Goal: Information Seeking & Learning: Learn about a topic

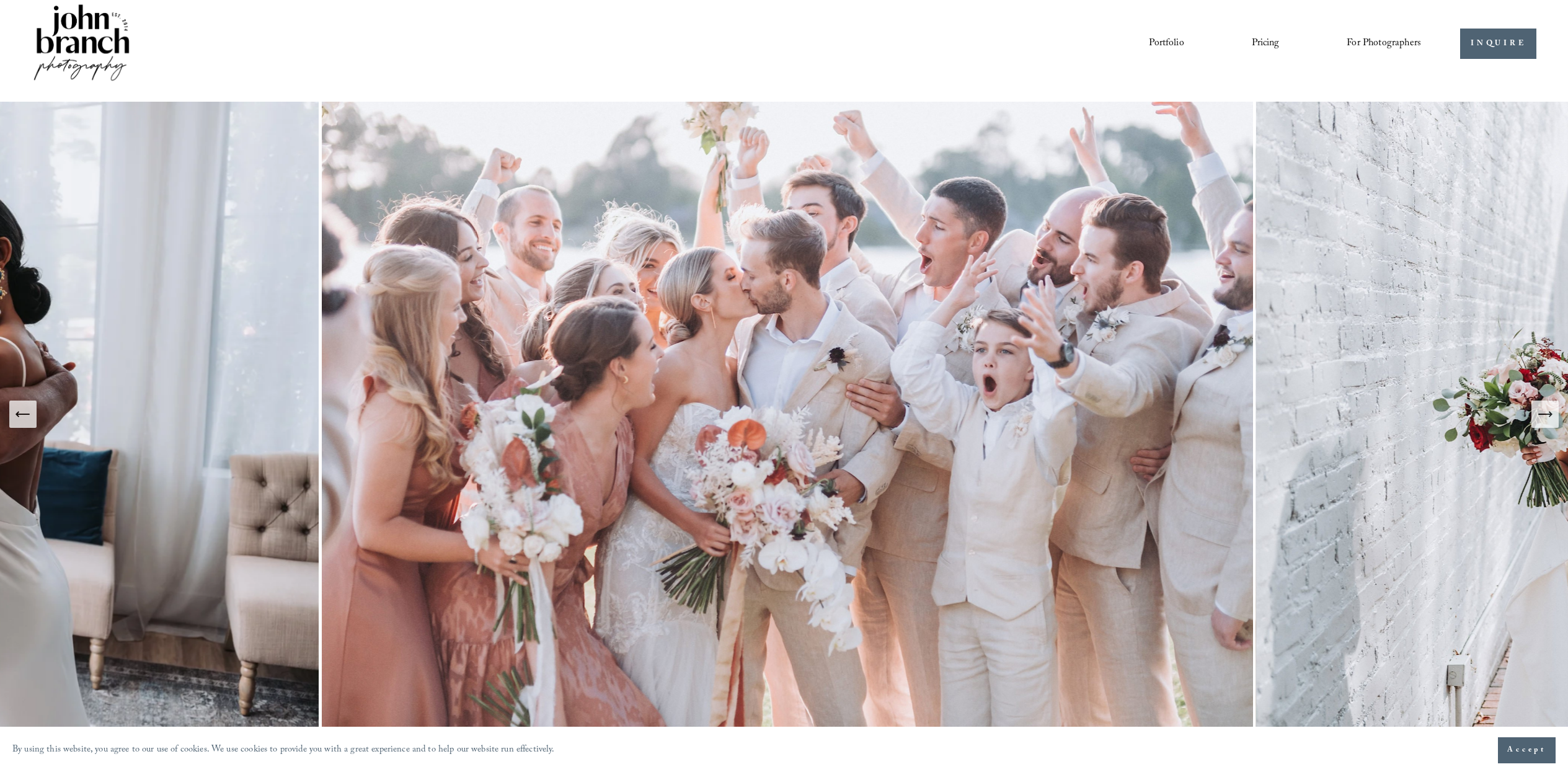
scroll to position [14, 0]
click at [1269, 47] on link "Pricing" at bounding box center [1265, 44] width 28 height 21
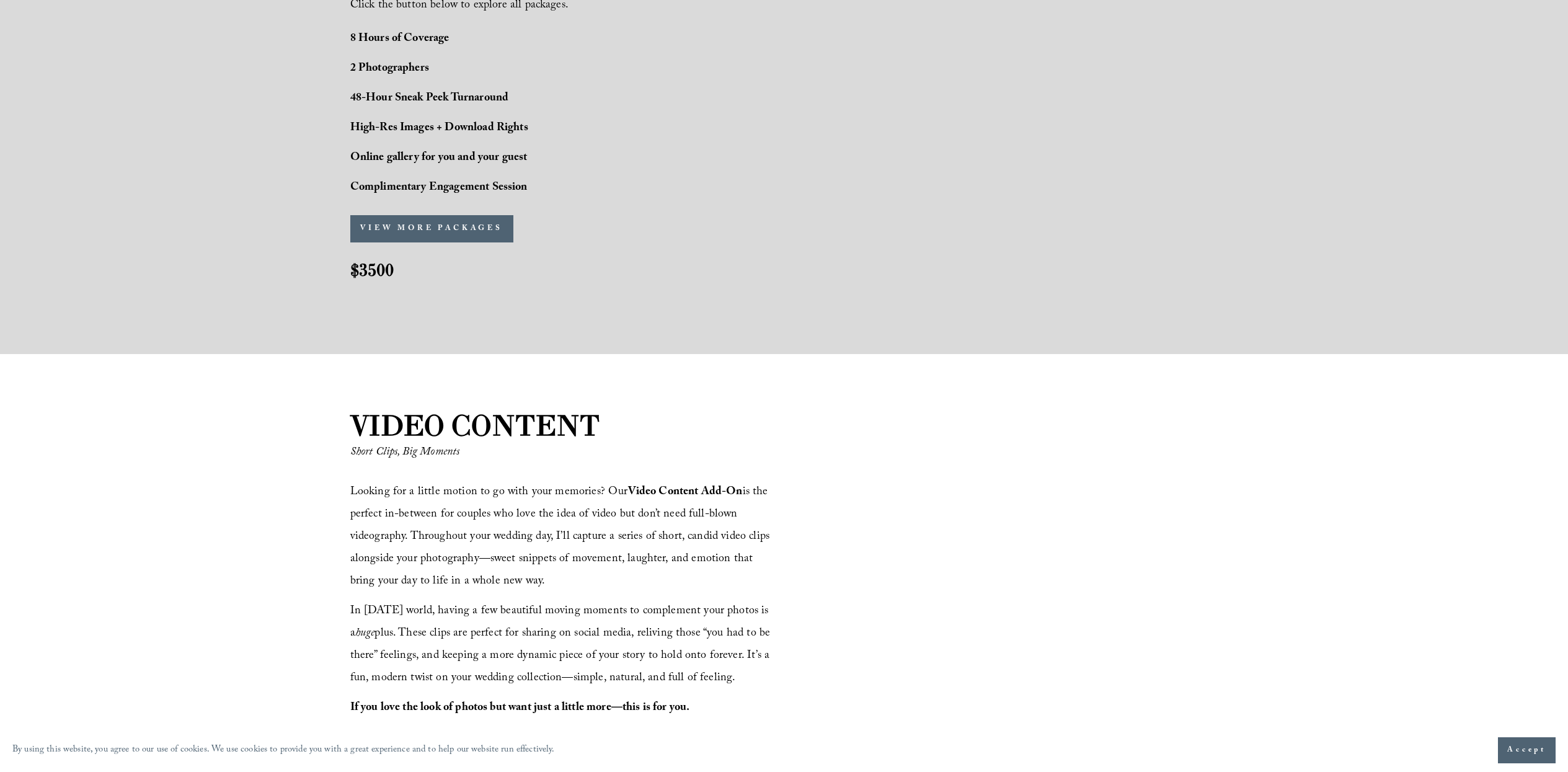
scroll to position [1106, 0]
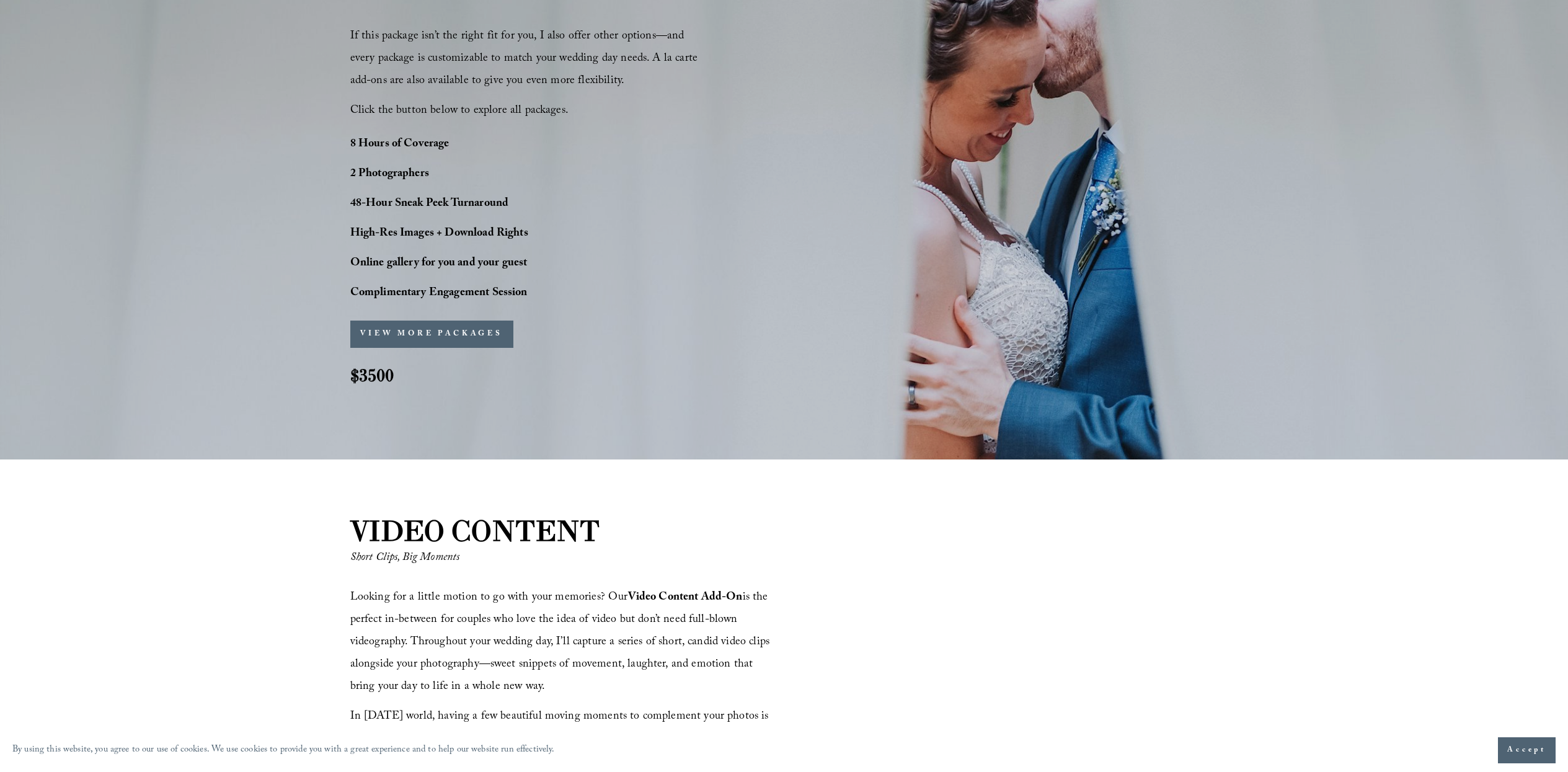
click at [447, 340] on button "VIEW MORE PACKAGES" at bounding box center [432, 334] width 163 height 27
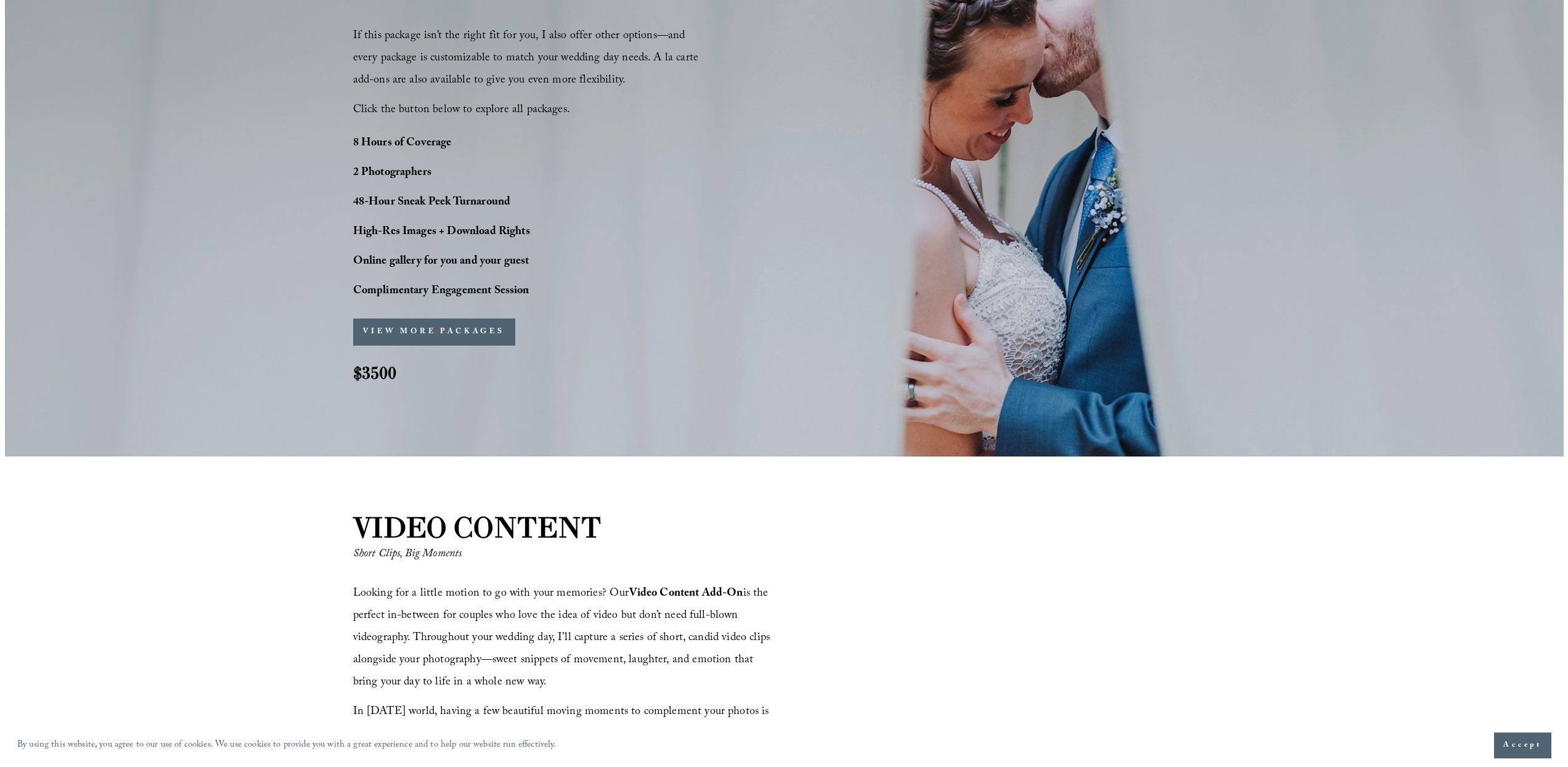
scroll to position [1102, 0]
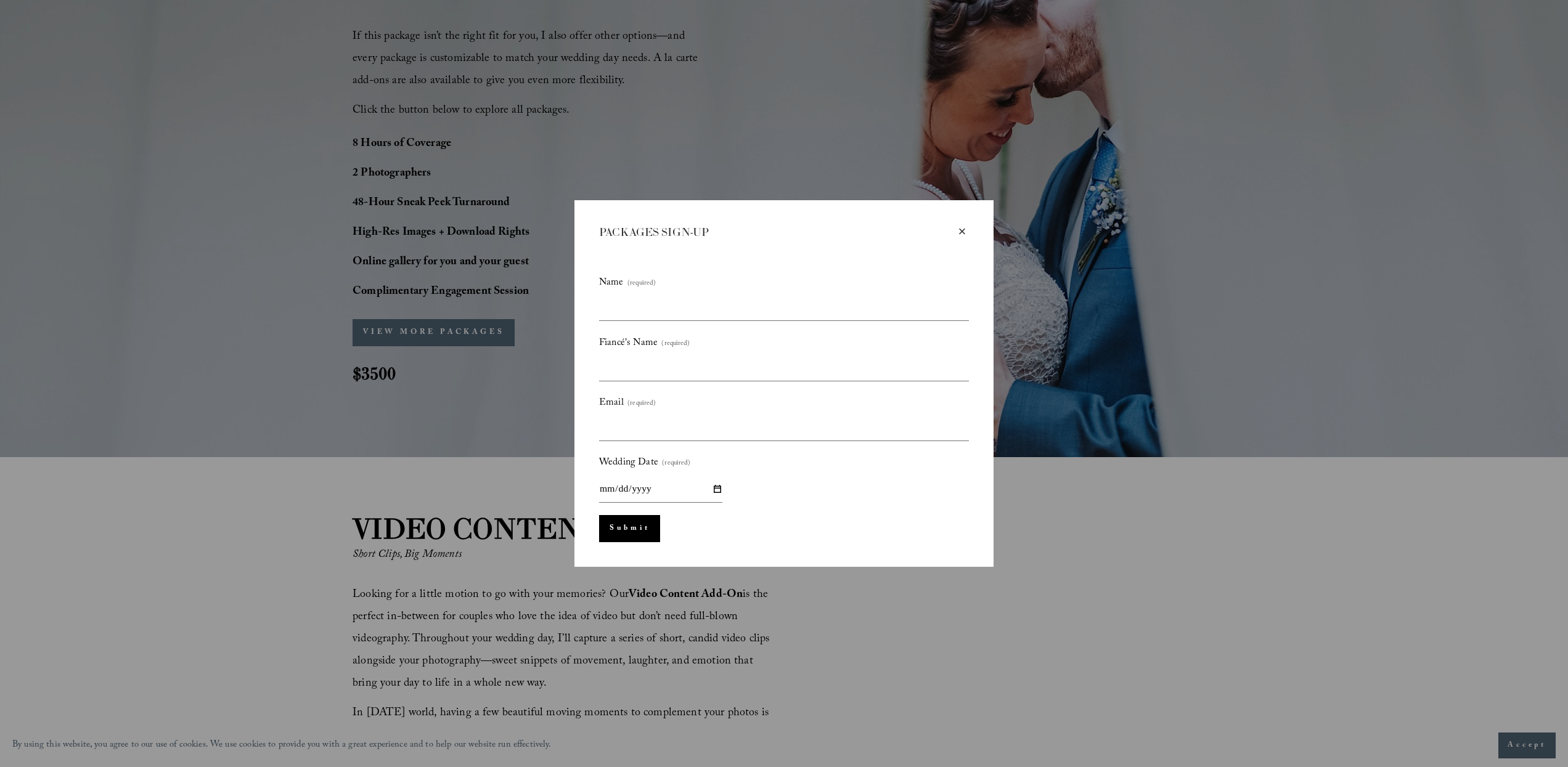
click at [963, 234] on div "×" at bounding box center [962, 231] width 13 height 13
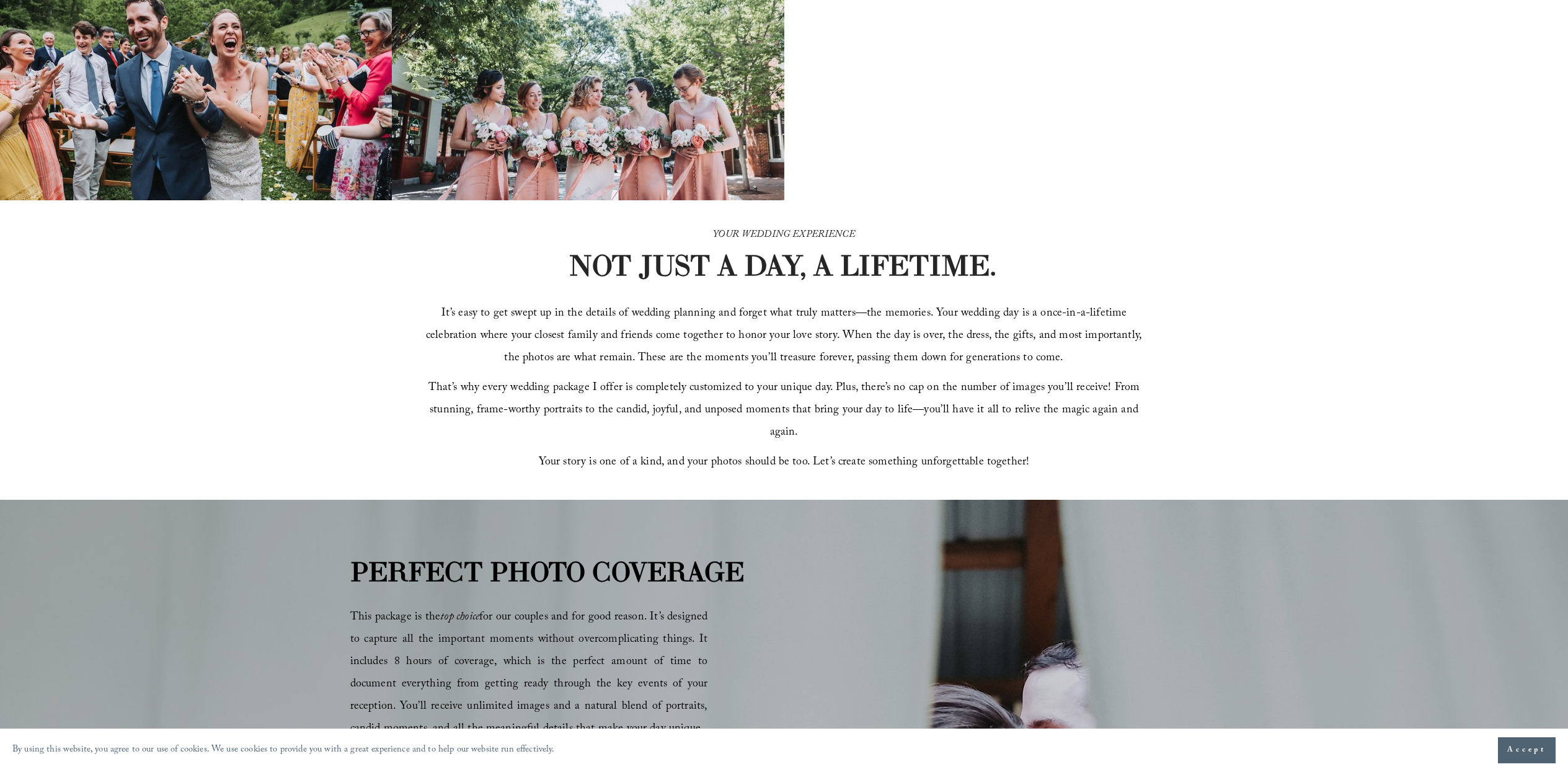
scroll to position [249, 0]
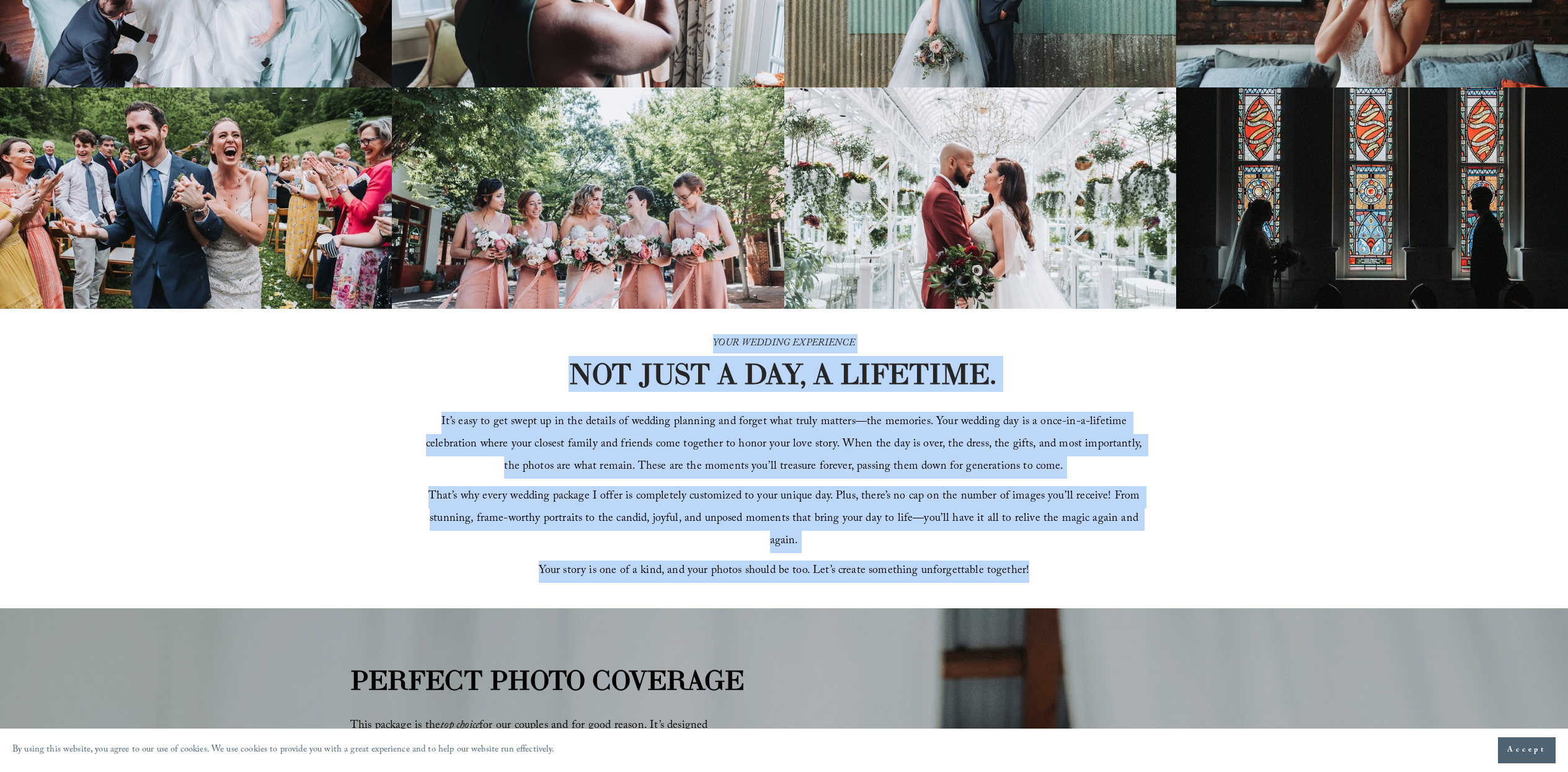
drag, startPoint x: 601, startPoint y: 345, endPoint x: 917, endPoint y: 579, distance: 393.2
click at [917, 579] on div "YOUR WEDDING EXPERIENCE NOT JUST A DAY, A LIFETIME. It’s easy to get swept up i…" at bounding box center [784, 458] width 1568 height 300
copy div "YOUR WEDDING EXPERIENCE NOT JUST A DAY, A LIFETIME. It’s easy to get swept up i…"
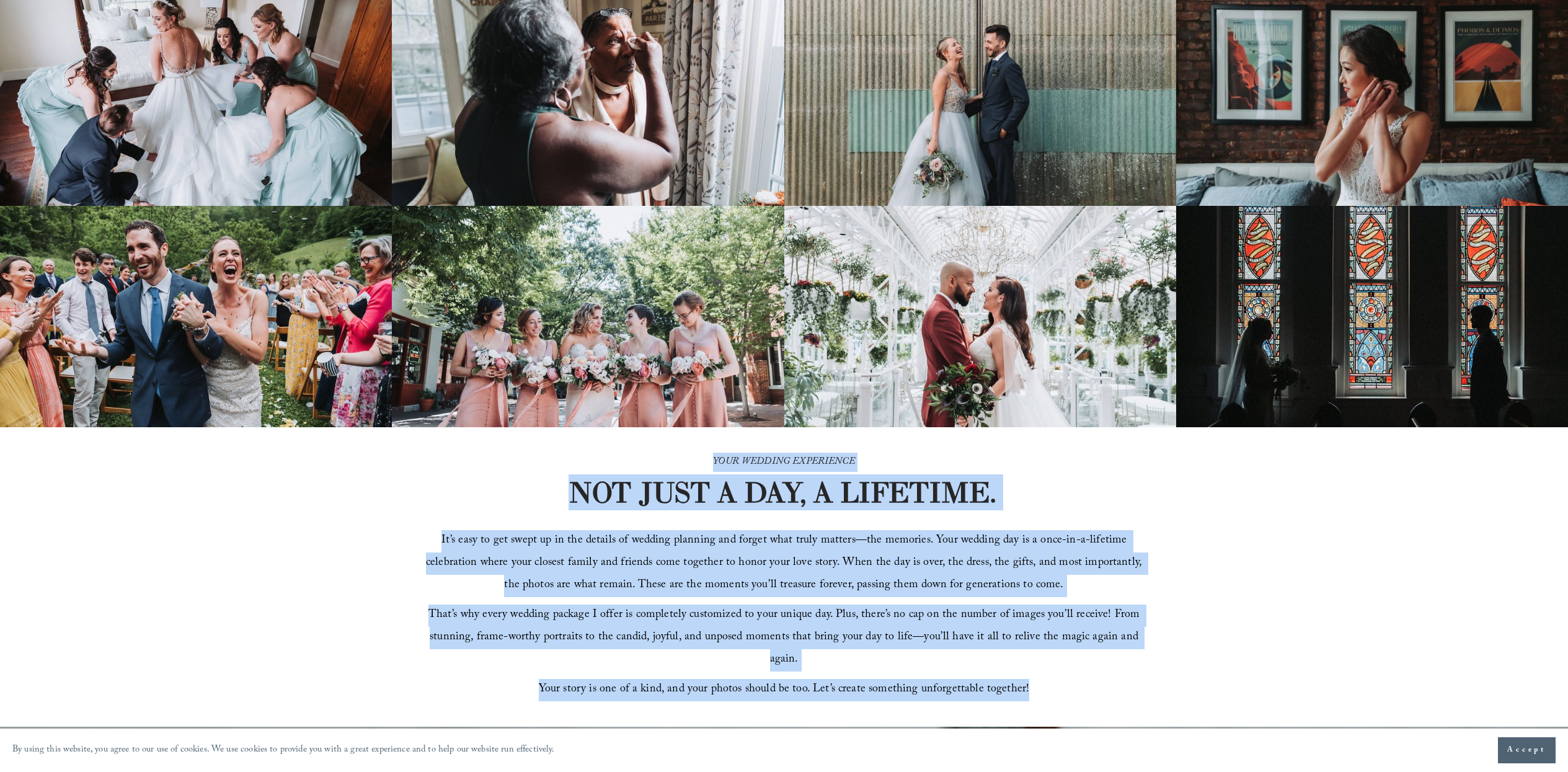
scroll to position [0, 0]
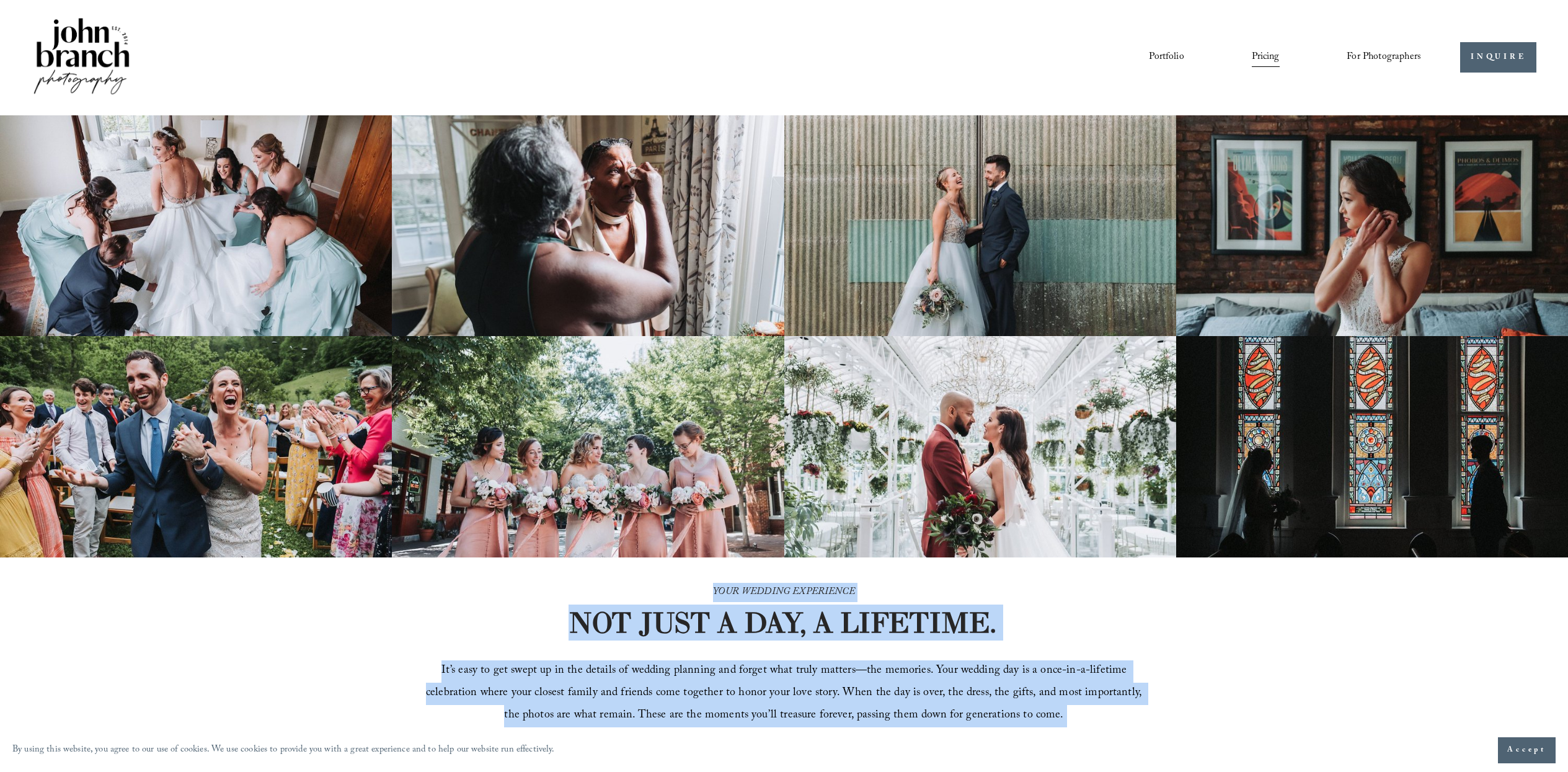
click at [1265, 59] on link "Pricing" at bounding box center [1265, 58] width 28 height 21
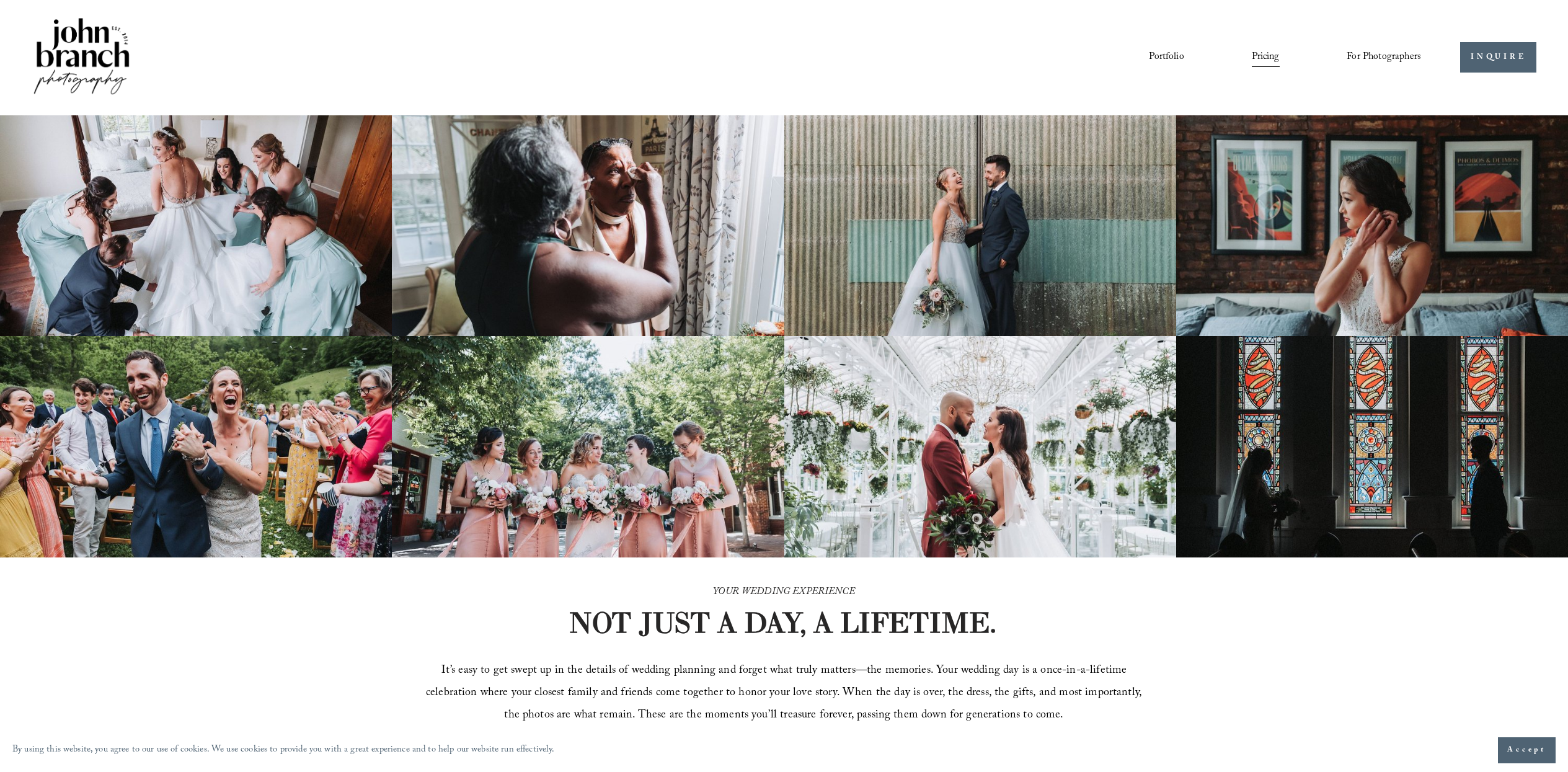
click at [1173, 62] on link "Portfolio" at bounding box center [1166, 58] width 35 height 21
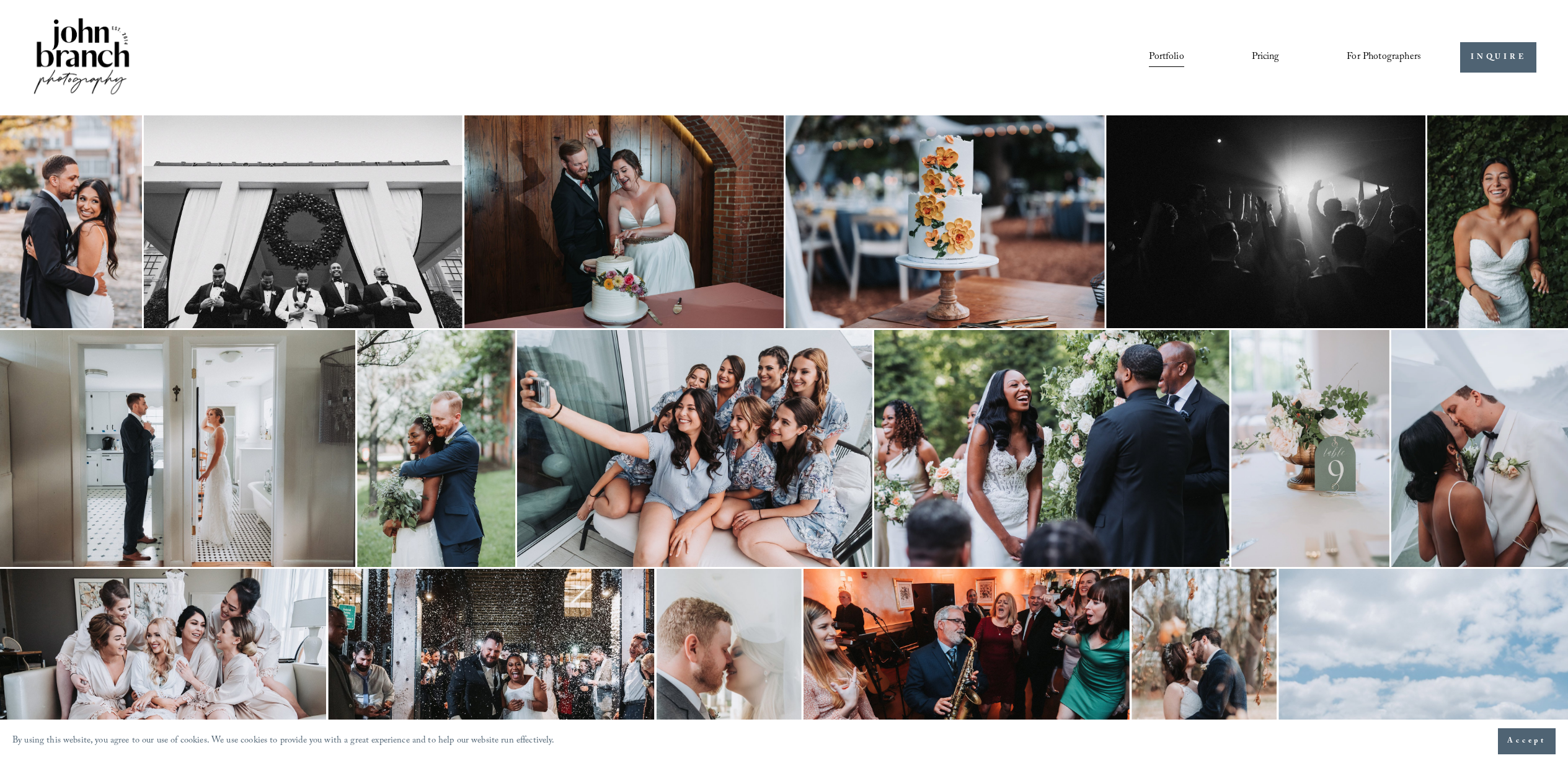
click at [112, 58] on img at bounding box center [82, 57] width 101 height 83
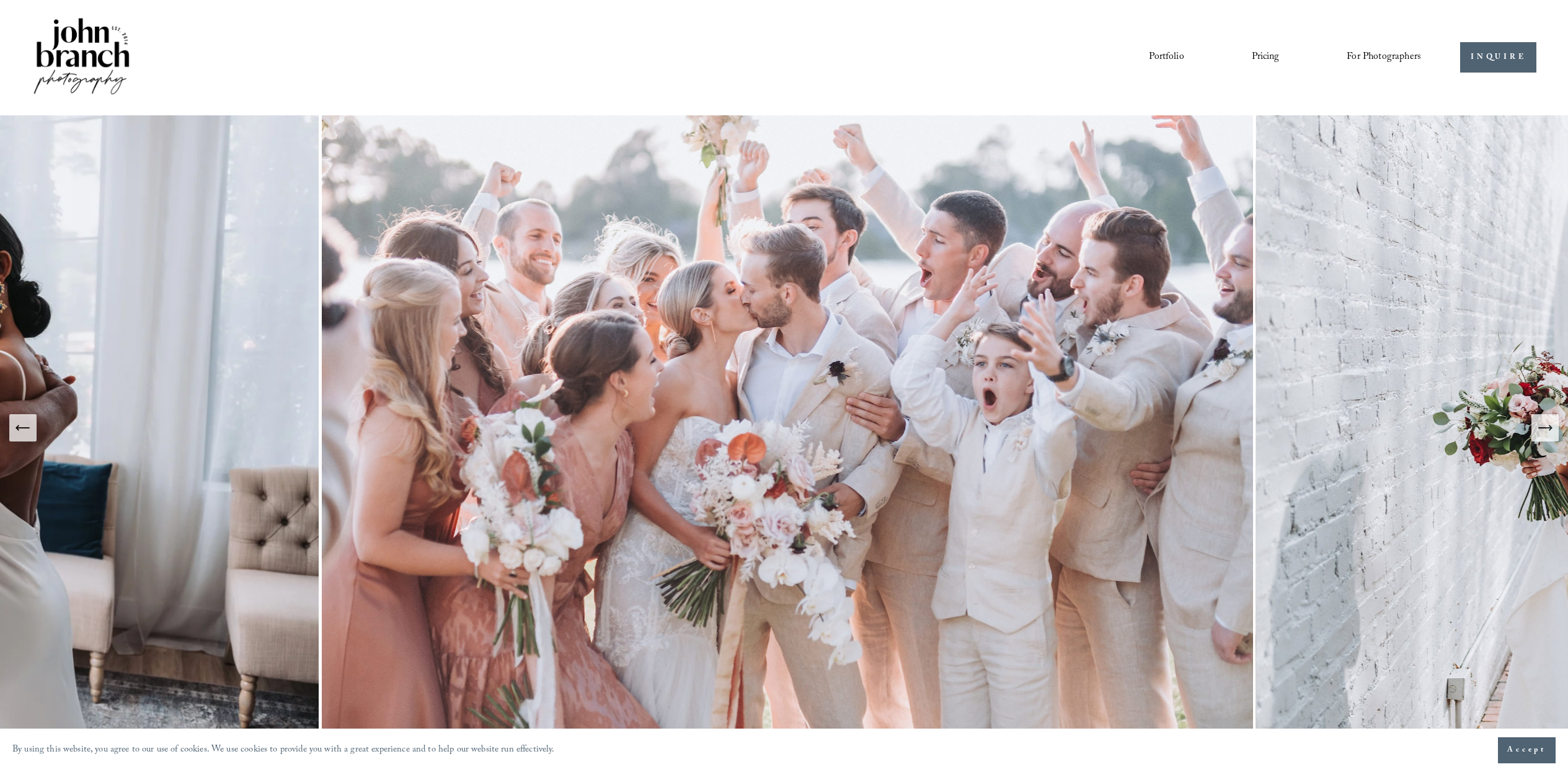
click at [1252, 57] on link "Pricing" at bounding box center [1265, 58] width 28 height 21
